Goal: Task Accomplishment & Management: Use online tool/utility

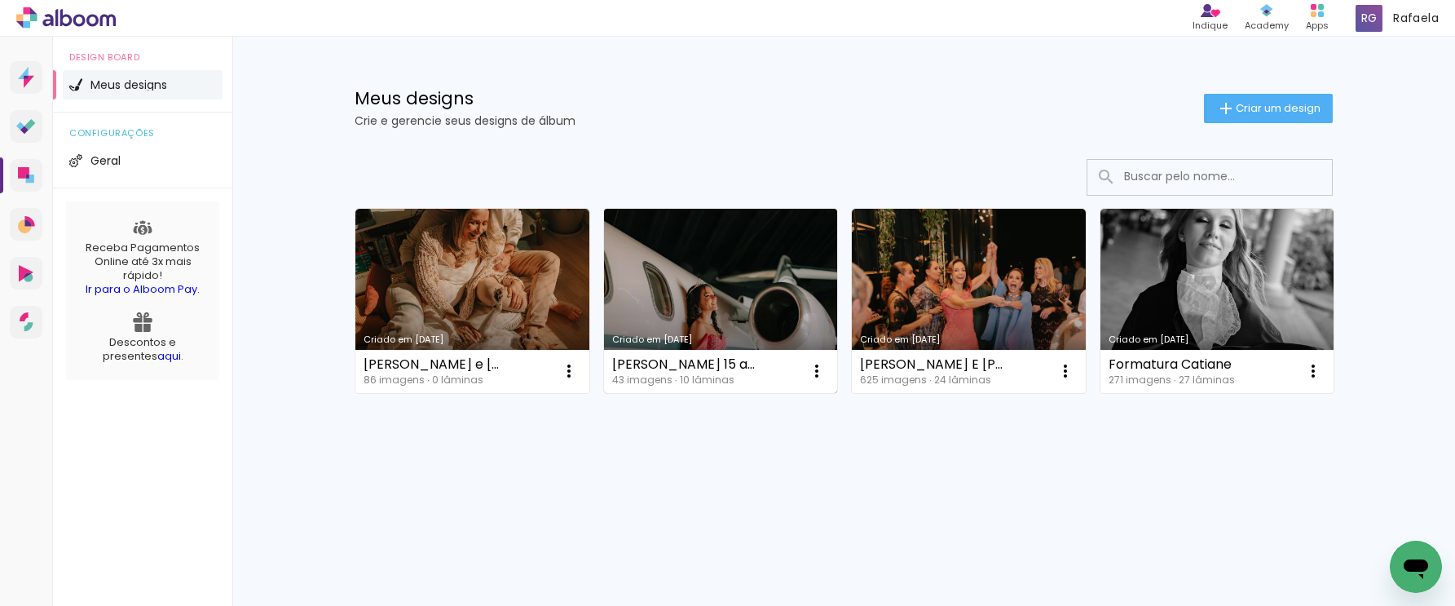
click at [728, 274] on link "Criado em [DATE]" at bounding box center [721, 301] width 234 height 184
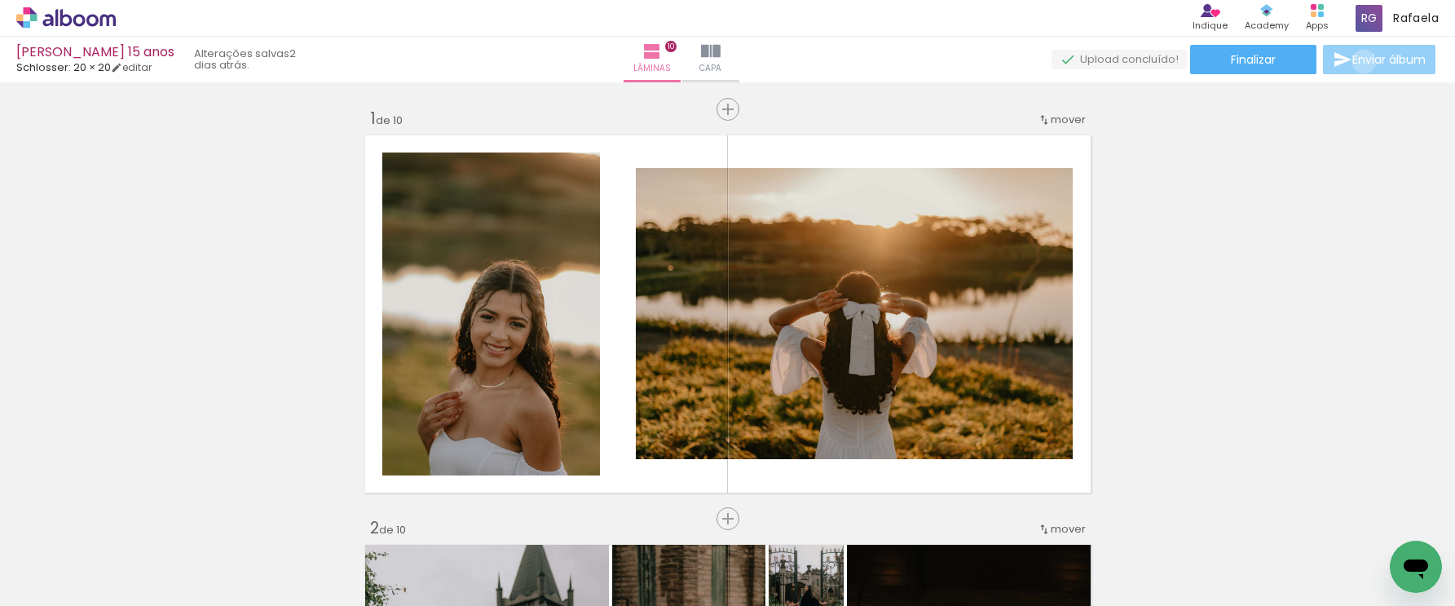
click at [1360, 62] on span "Enviar álbum" at bounding box center [1389, 59] width 73 height 11
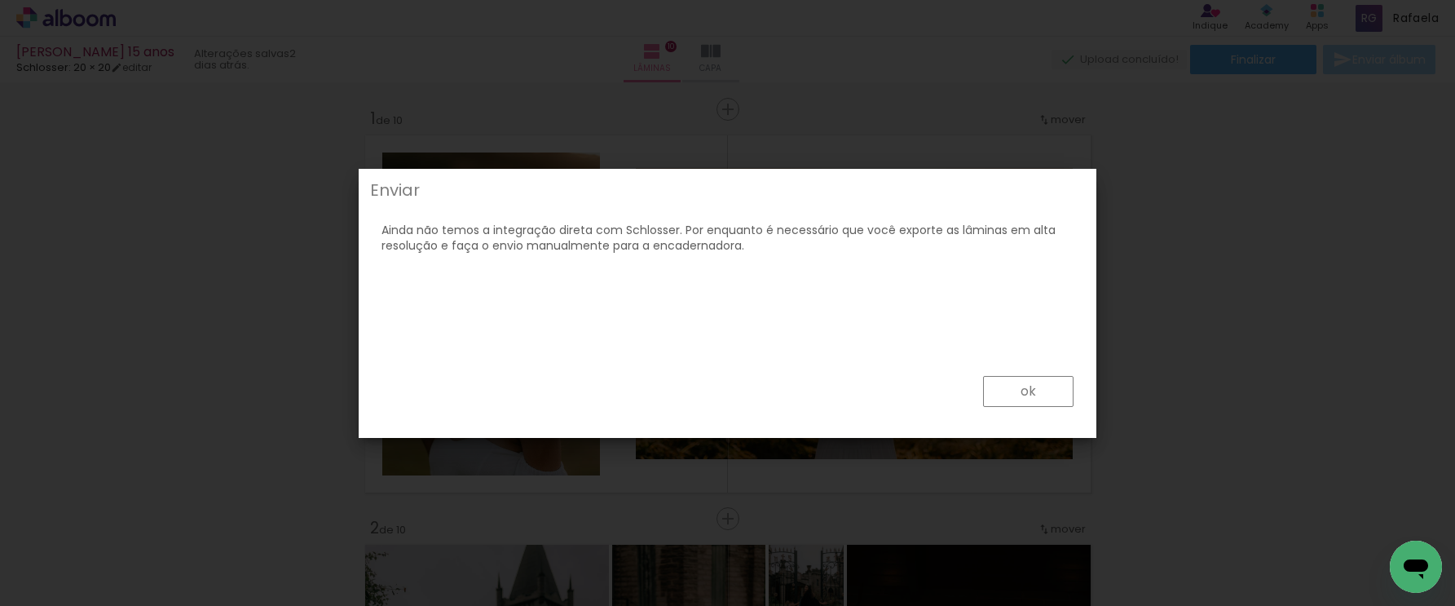
click at [994, 386] on paper-button "ok" at bounding box center [1028, 391] width 91 height 31
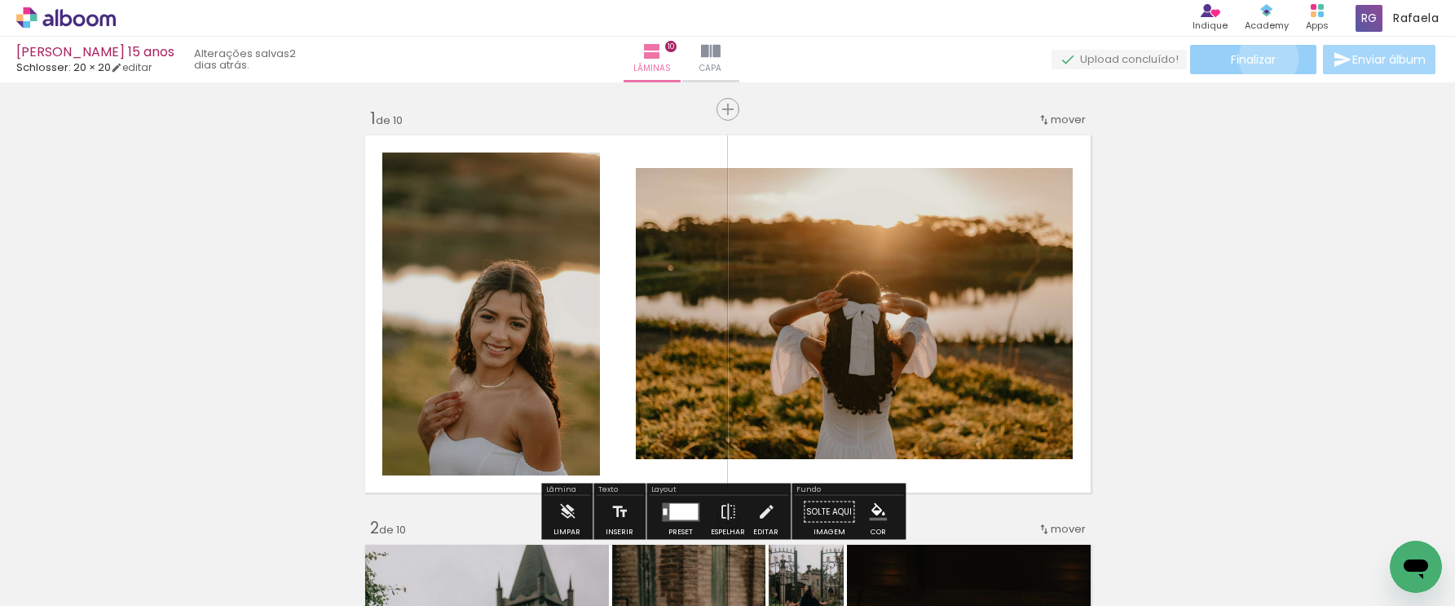
click at [1263, 58] on span "Finalizar" at bounding box center [1253, 59] width 45 height 11
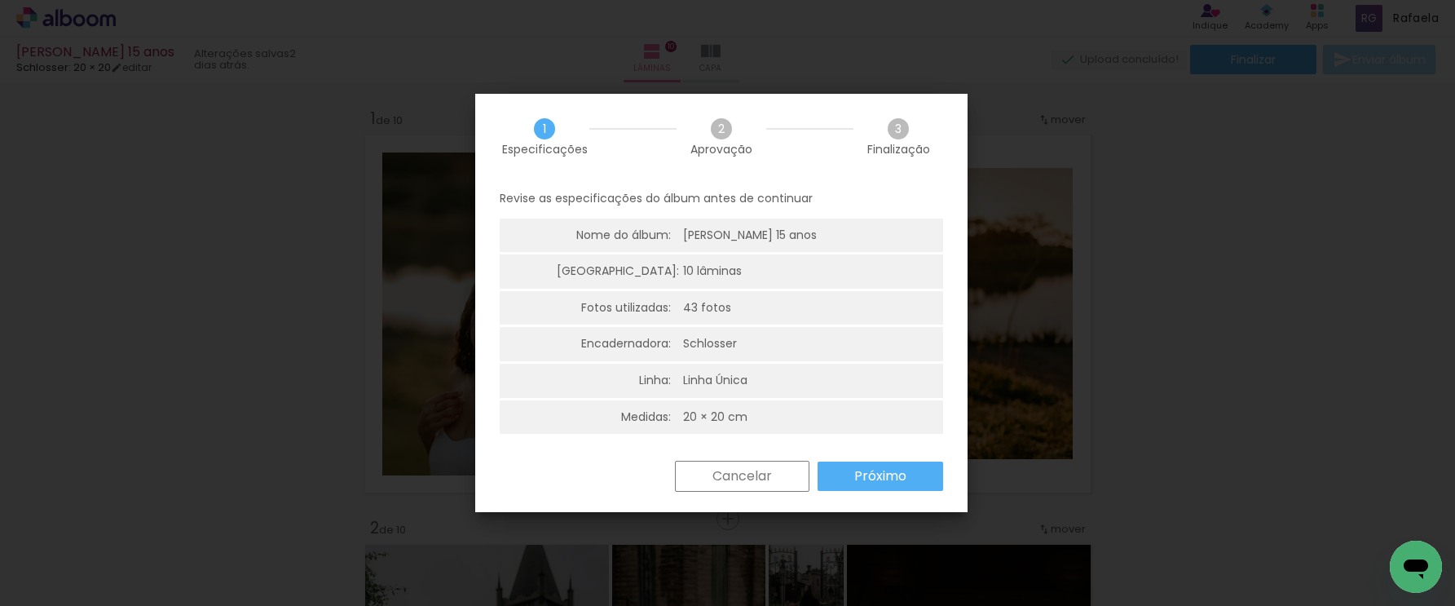
click at [0, 0] on slot "Próximo" at bounding box center [0, 0] width 0 height 0
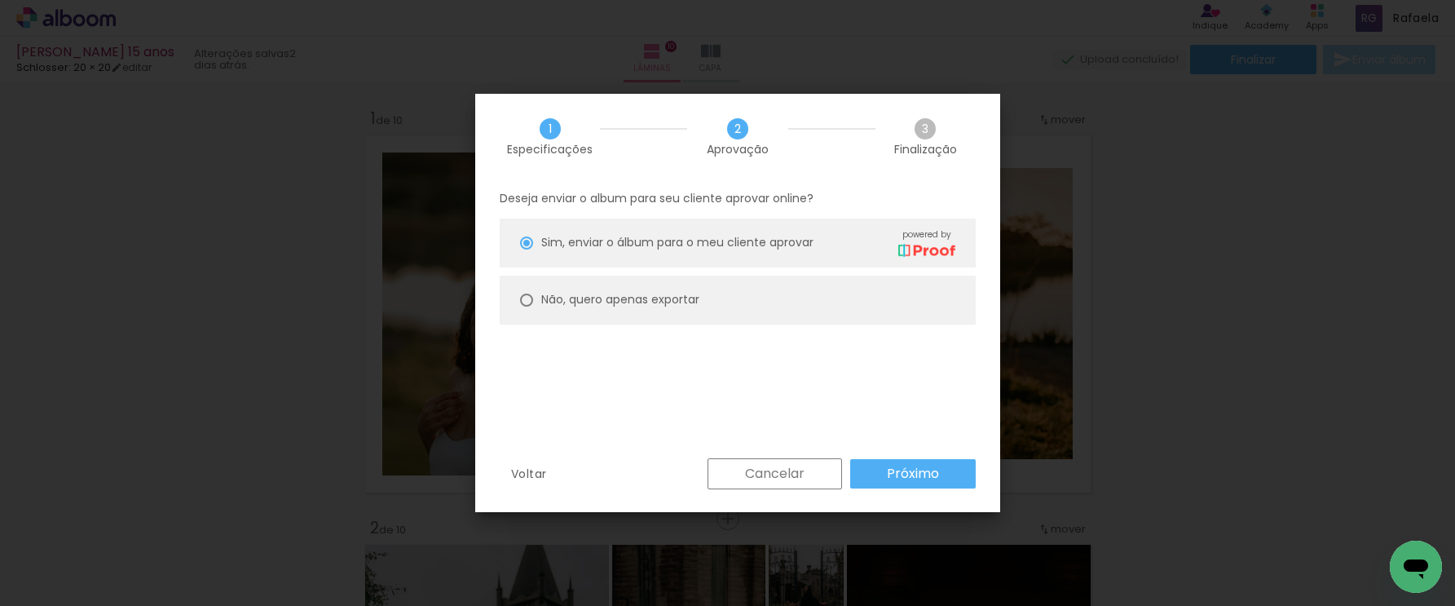
click at [886, 472] on paper-button "Próximo" at bounding box center [913, 473] width 126 height 29
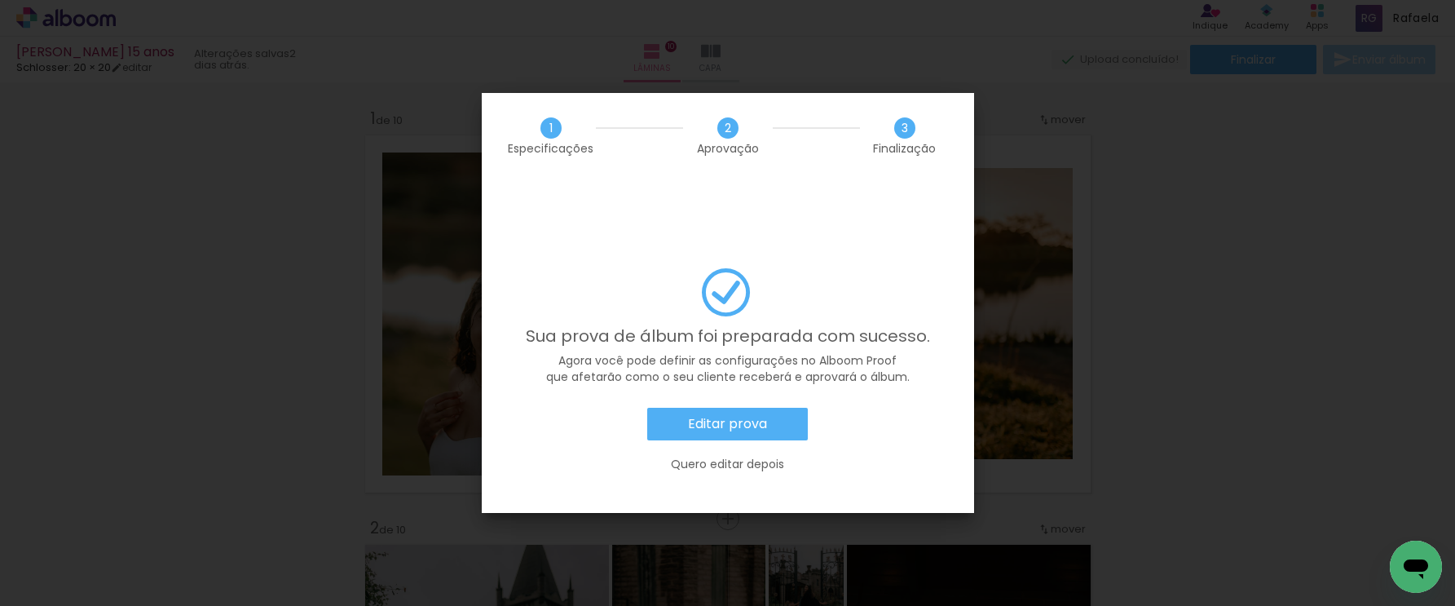
click at [0, 0] on slot "Editar prova" at bounding box center [0, 0] width 0 height 0
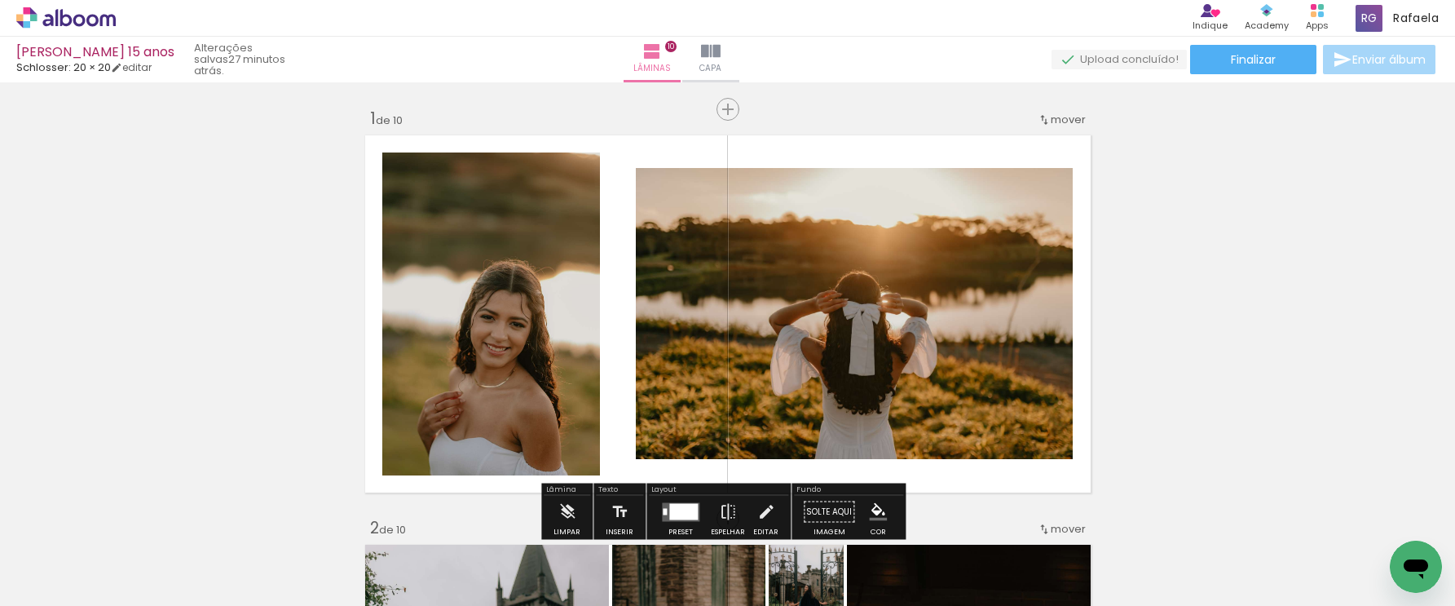
click at [71, 19] on icon at bounding box center [66, 17] width 12 height 17
